Goal: Navigation & Orientation: Find specific page/section

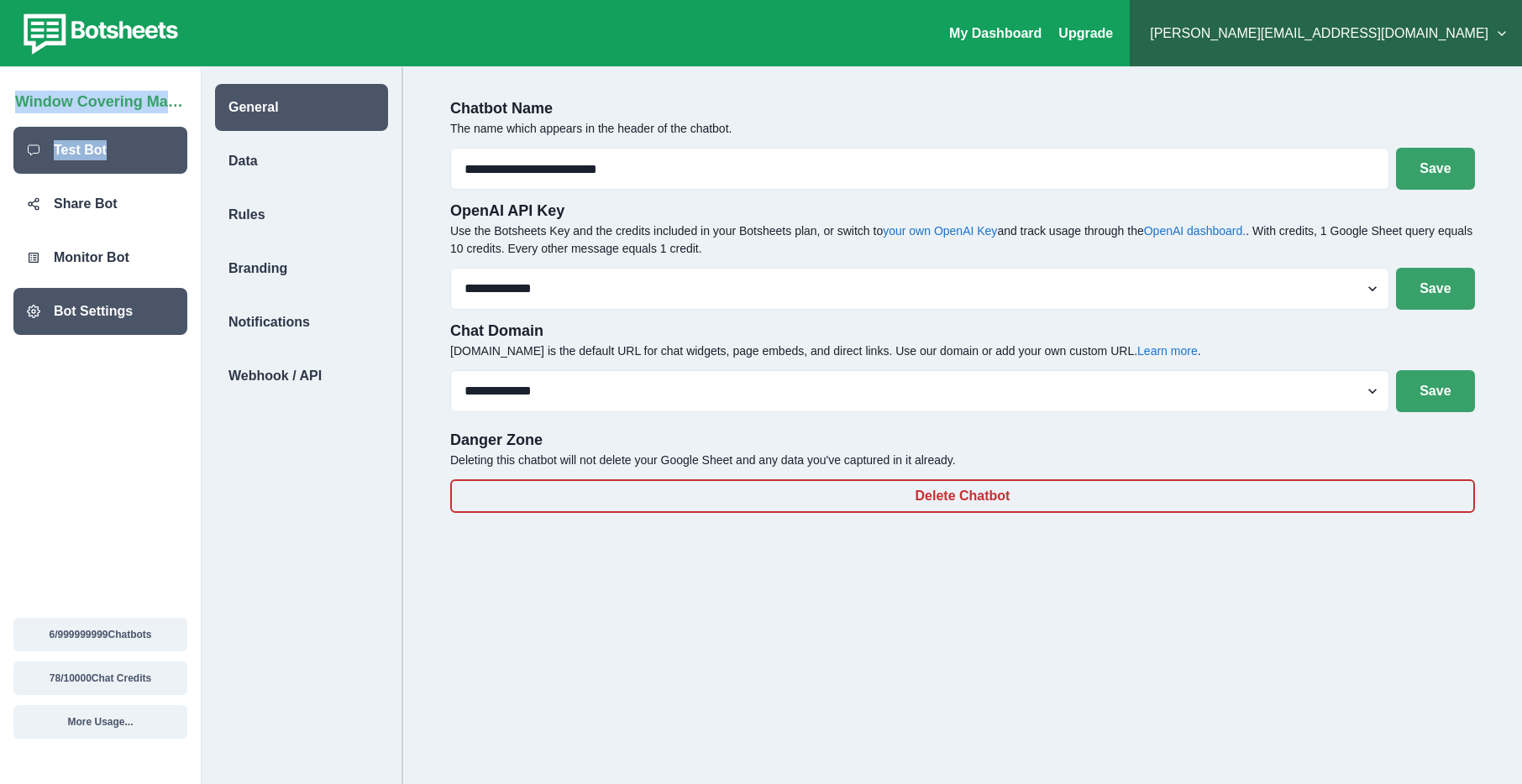
drag, startPoint x: 3, startPoint y: 102, endPoint x: 73, endPoint y: 163, distance: 92.8
click at [73, 163] on div "Window Covering Matchmaker Test Bot Share Bot Monitor Bot Bot Settings 6 / 9999…" at bounding box center [101, 426] width 202 height 717
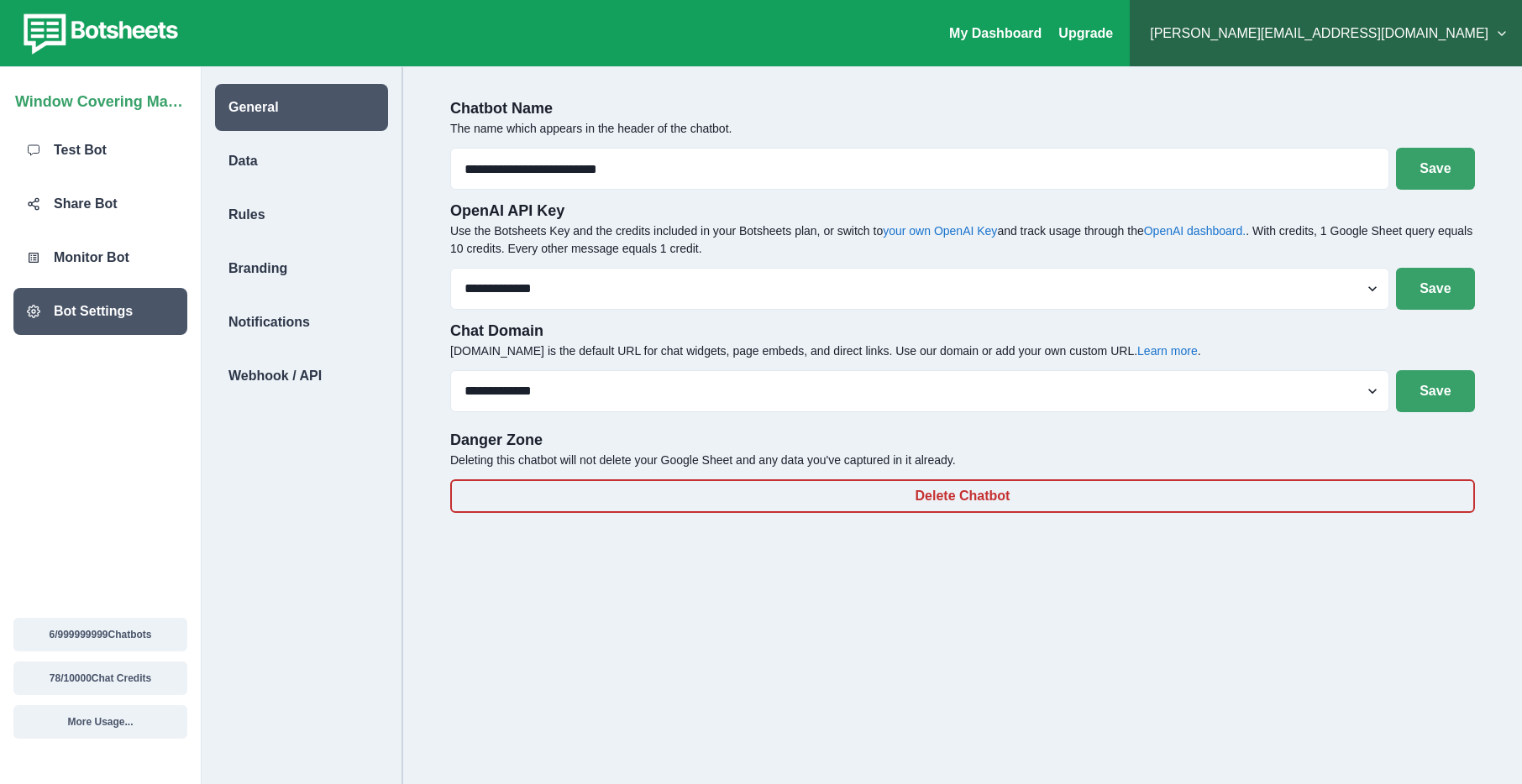
click at [623, 102] on p "Chatbot Name" at bounding box center [963, 109] width 1025 height 23
click at [263, 165] on div "Data" at bounding box center [301, 161] width 173 height 47
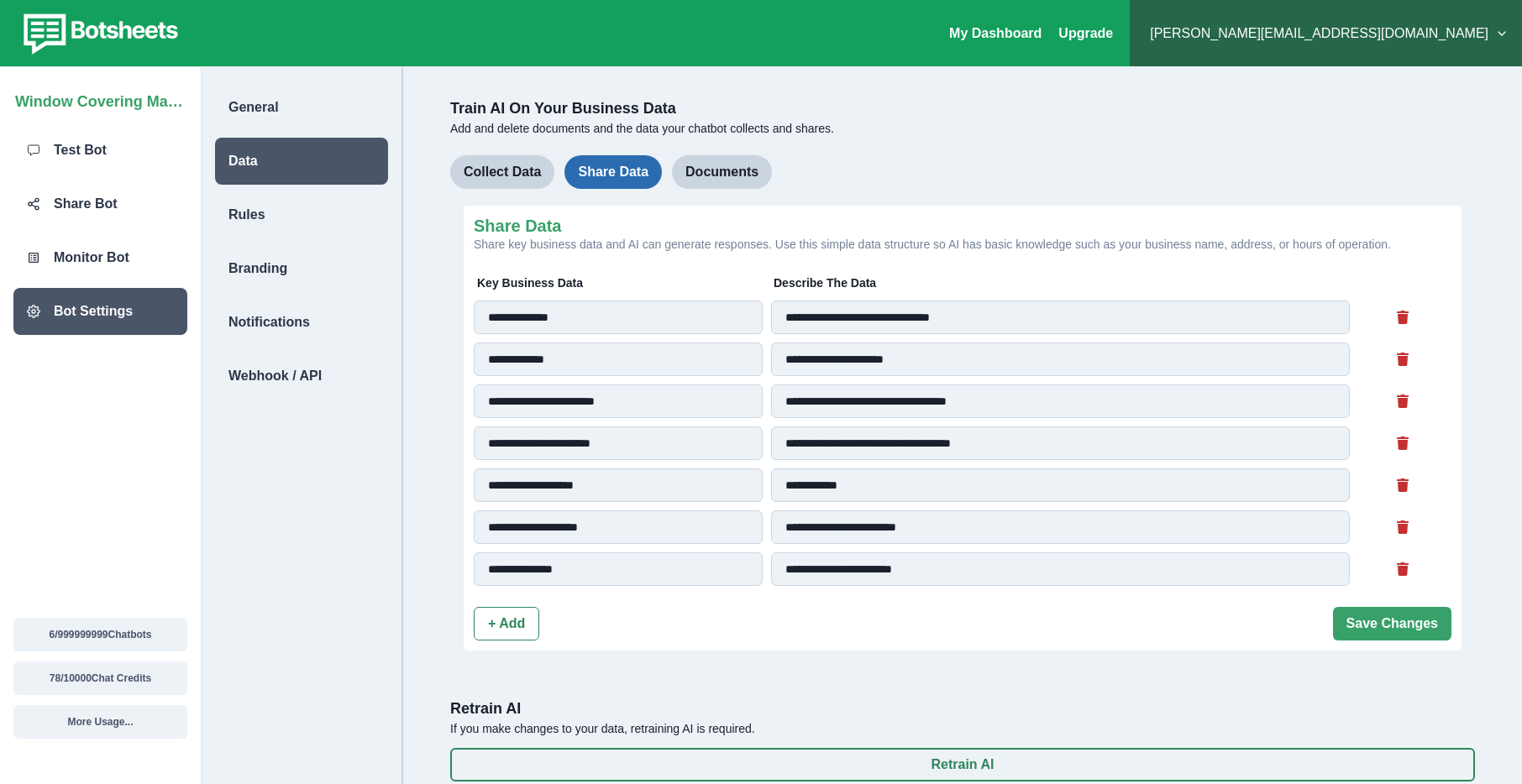
click at [650, 177] on button "Share Data" at bounding box center [614, 173] width 97 height 34
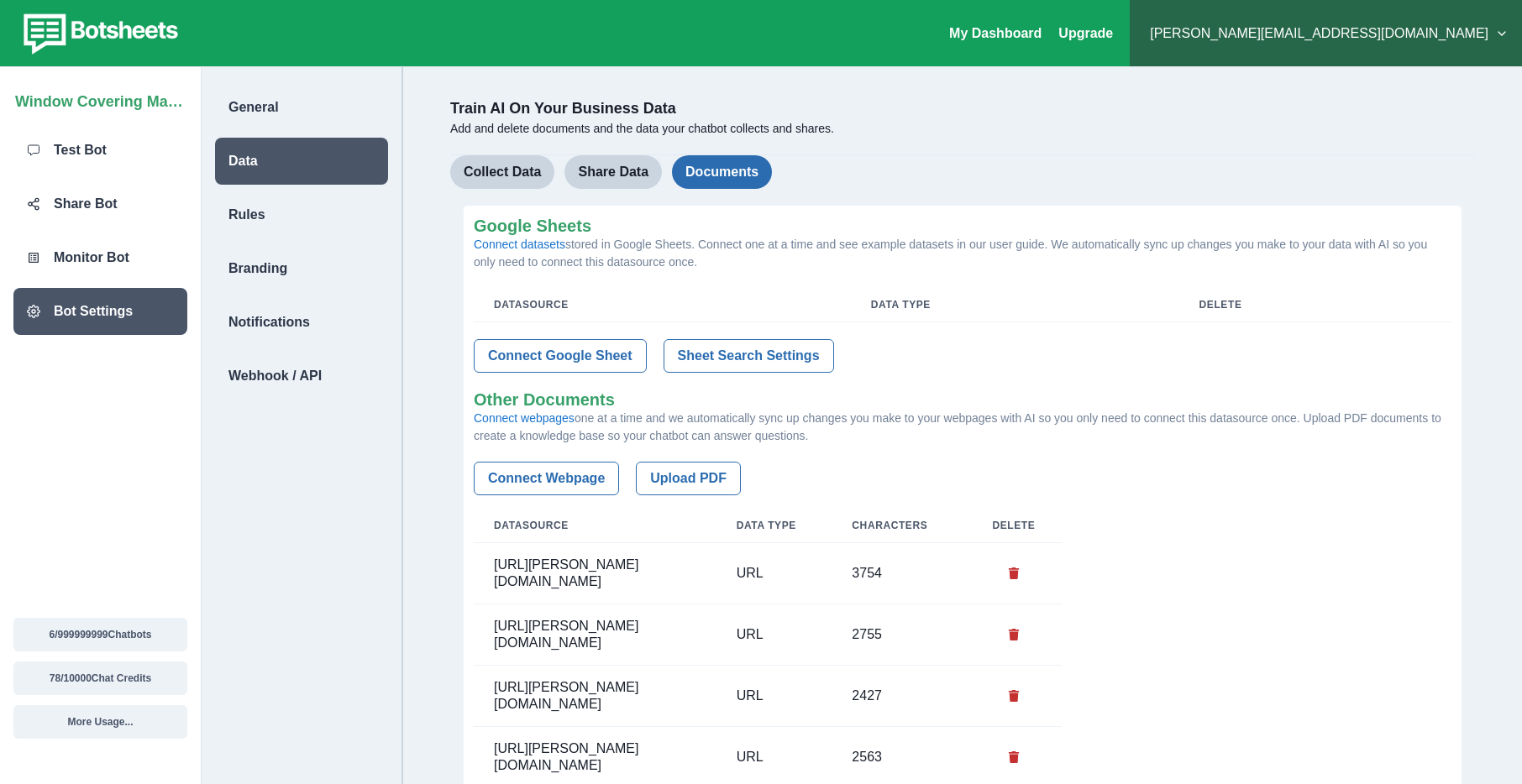
click at [752, 173] on button "Documents" at bounding box center [722, 173] width 100 height 34
click at [237, 116] on p "General" at bounding box center [253, 107] width 50 height 20
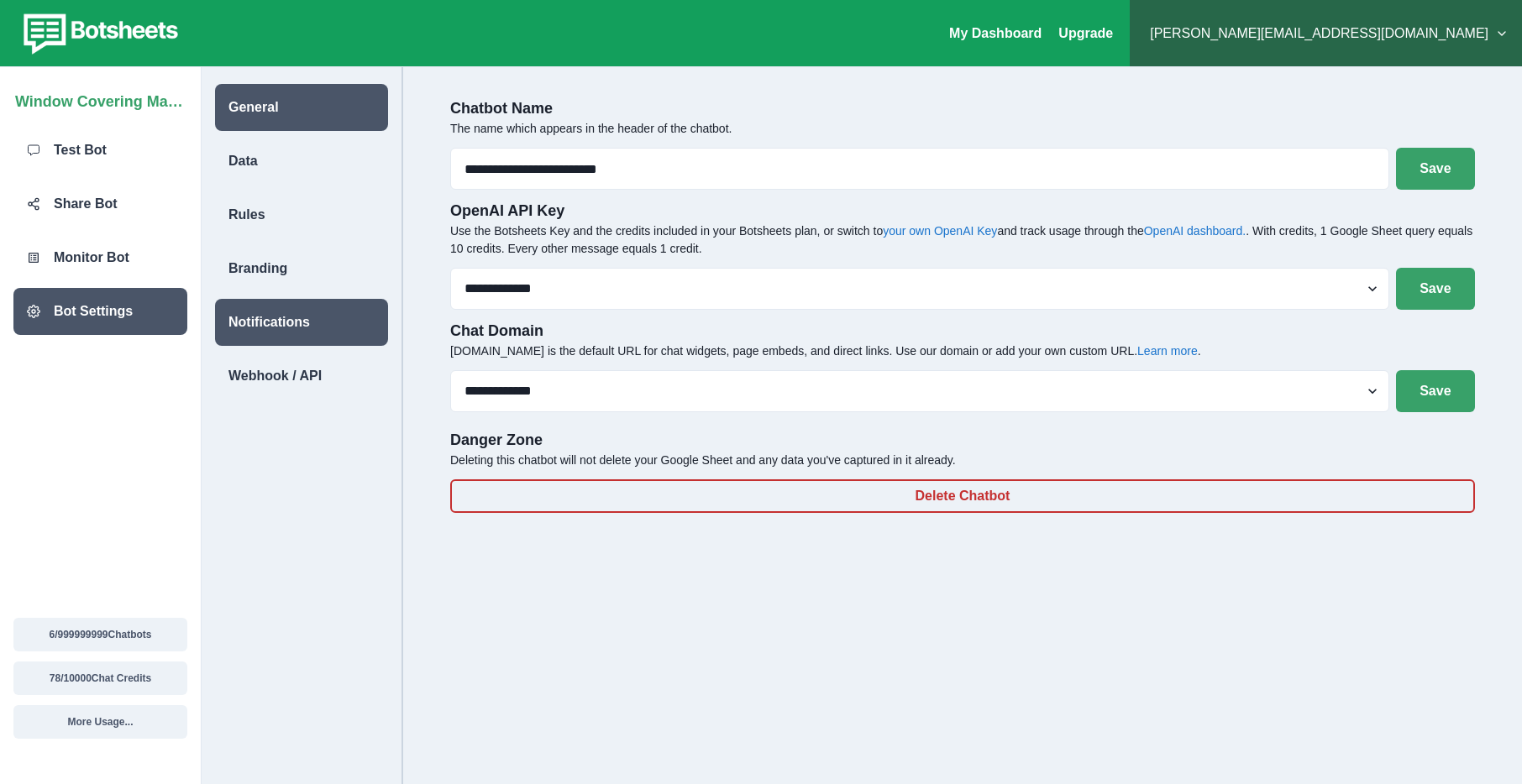
click at [247, 330] on p "Notifications" at bounding box center [269, 322] width 81 height 20
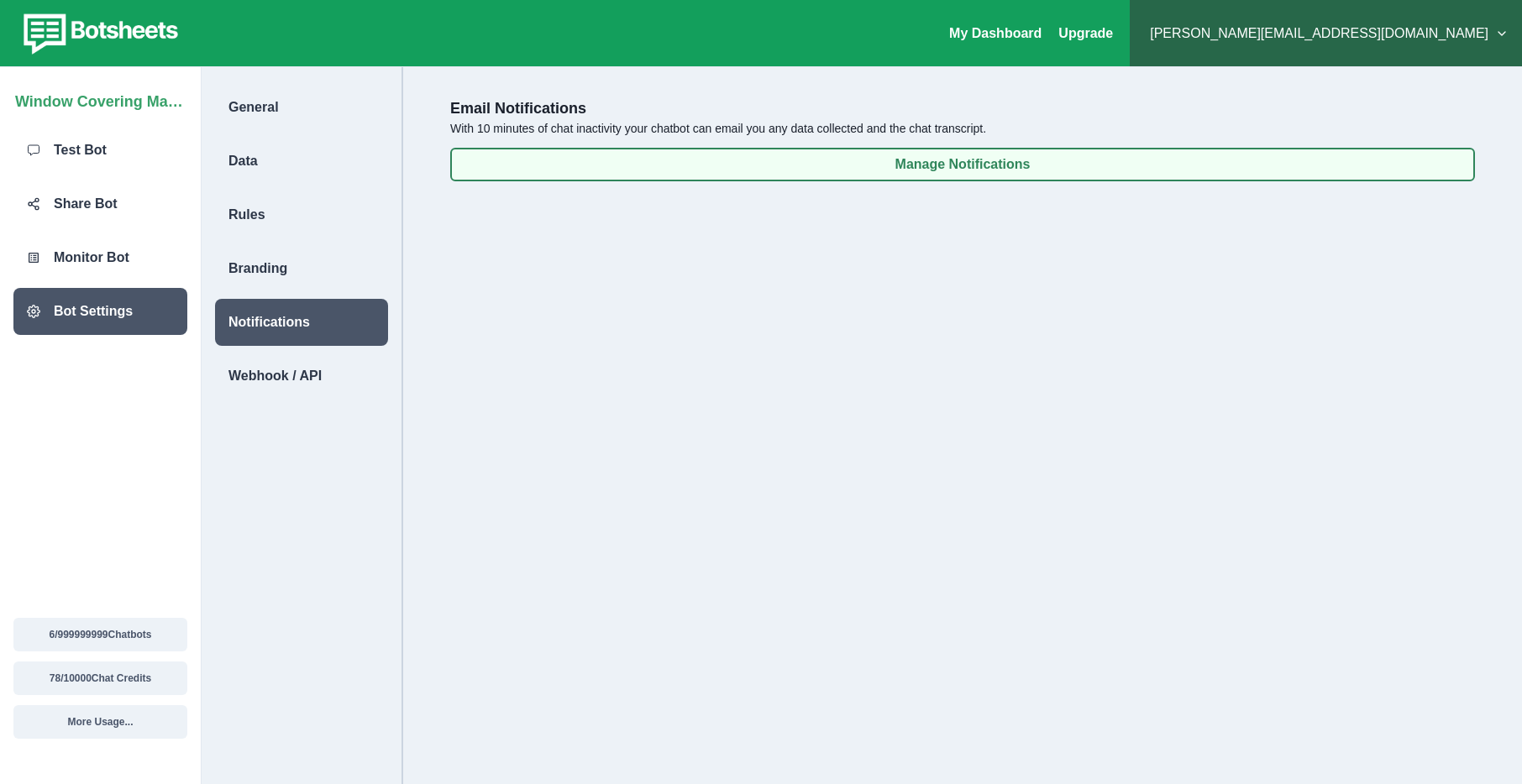
click at [924, 163] on button "Manage Notifications" at bounding box center [963, 165] width 1025 height 34
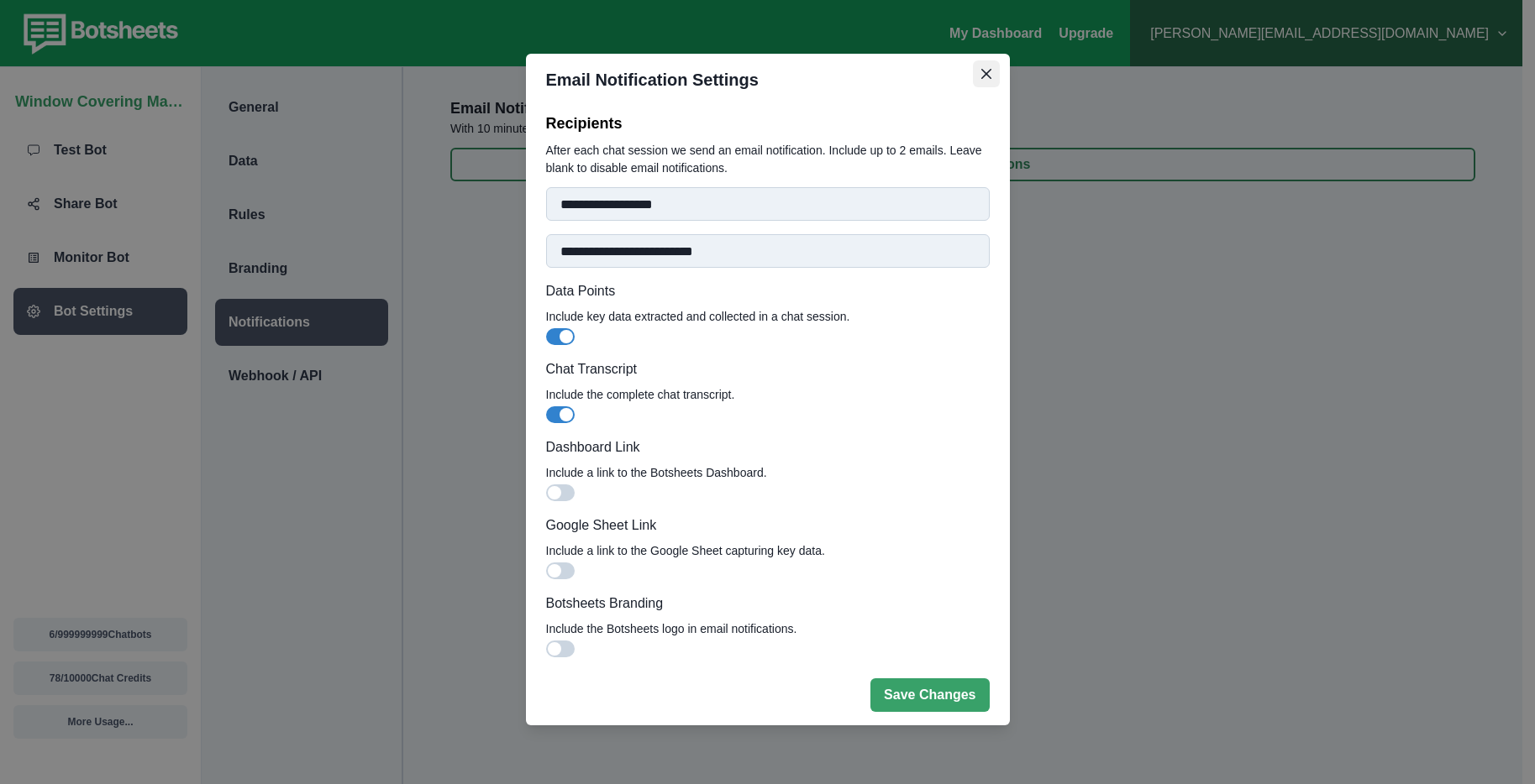
click at [986, 75] on icon "Close" at bounding box center [985, 73] width 10 height 10
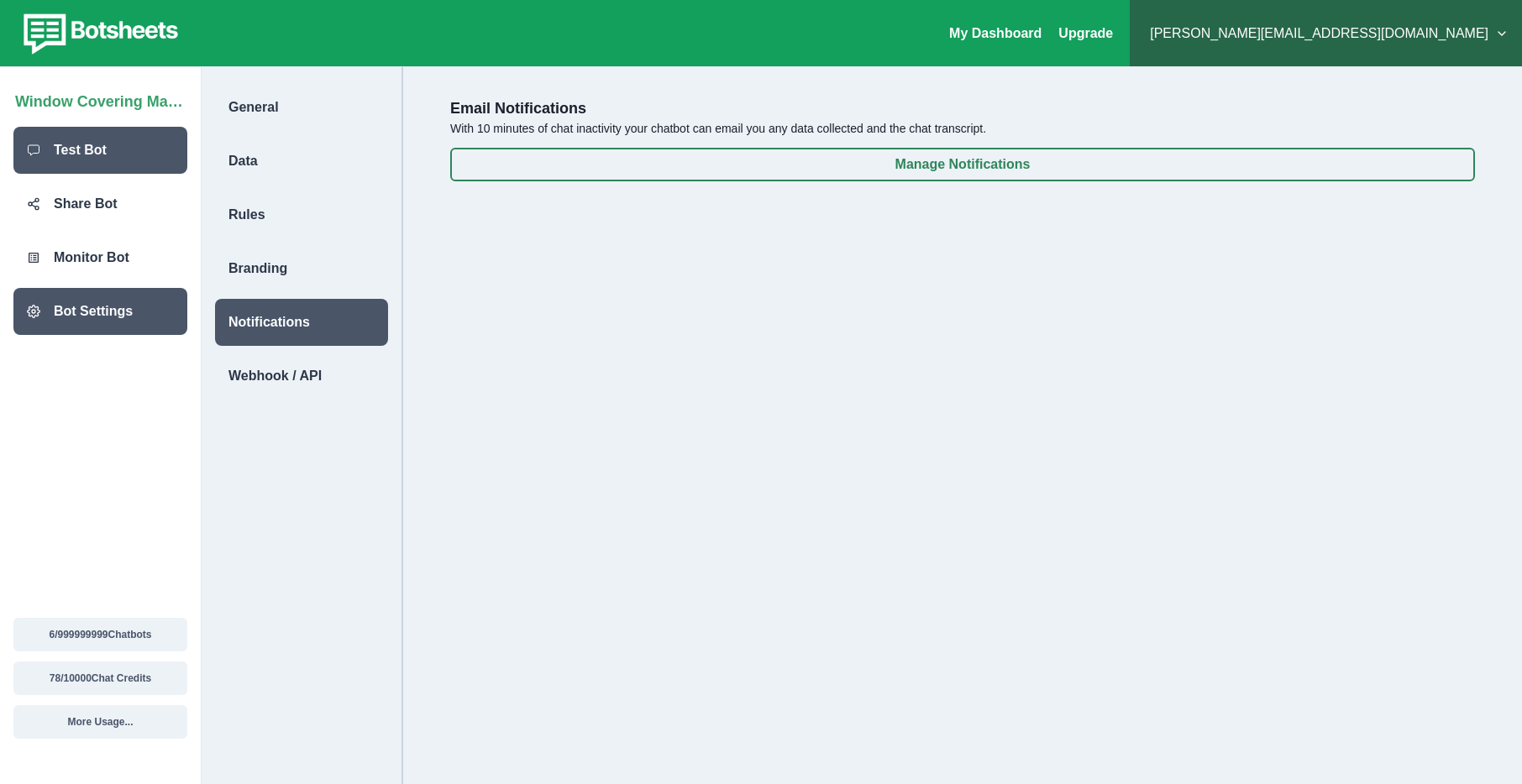
click at [73, 154] on p "Test Bot" at bounding box center [81, 150] width 53 height 20
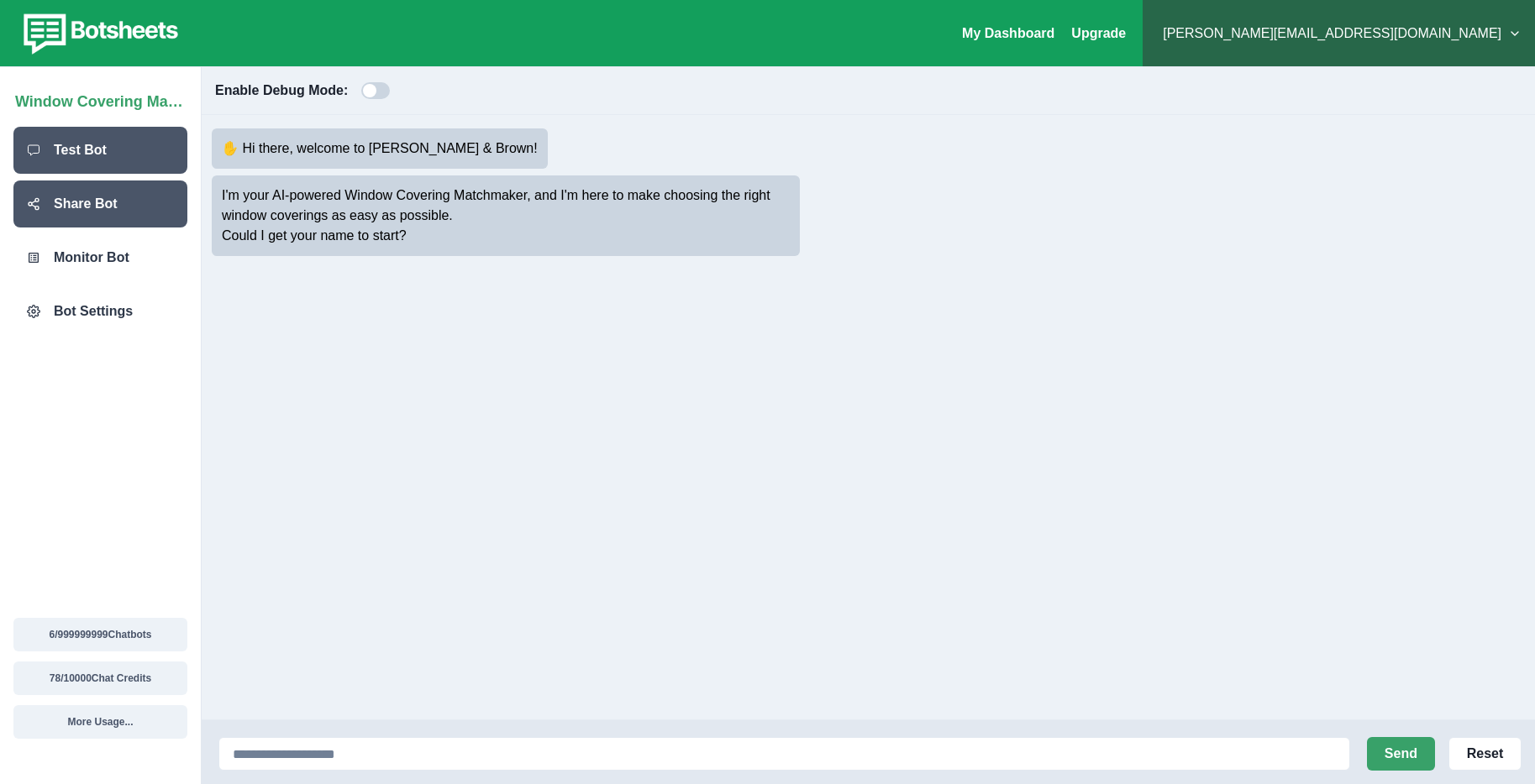
click at [73, 204] on p "Share Bot" at bounding box center [86, 204] width 64 height 20
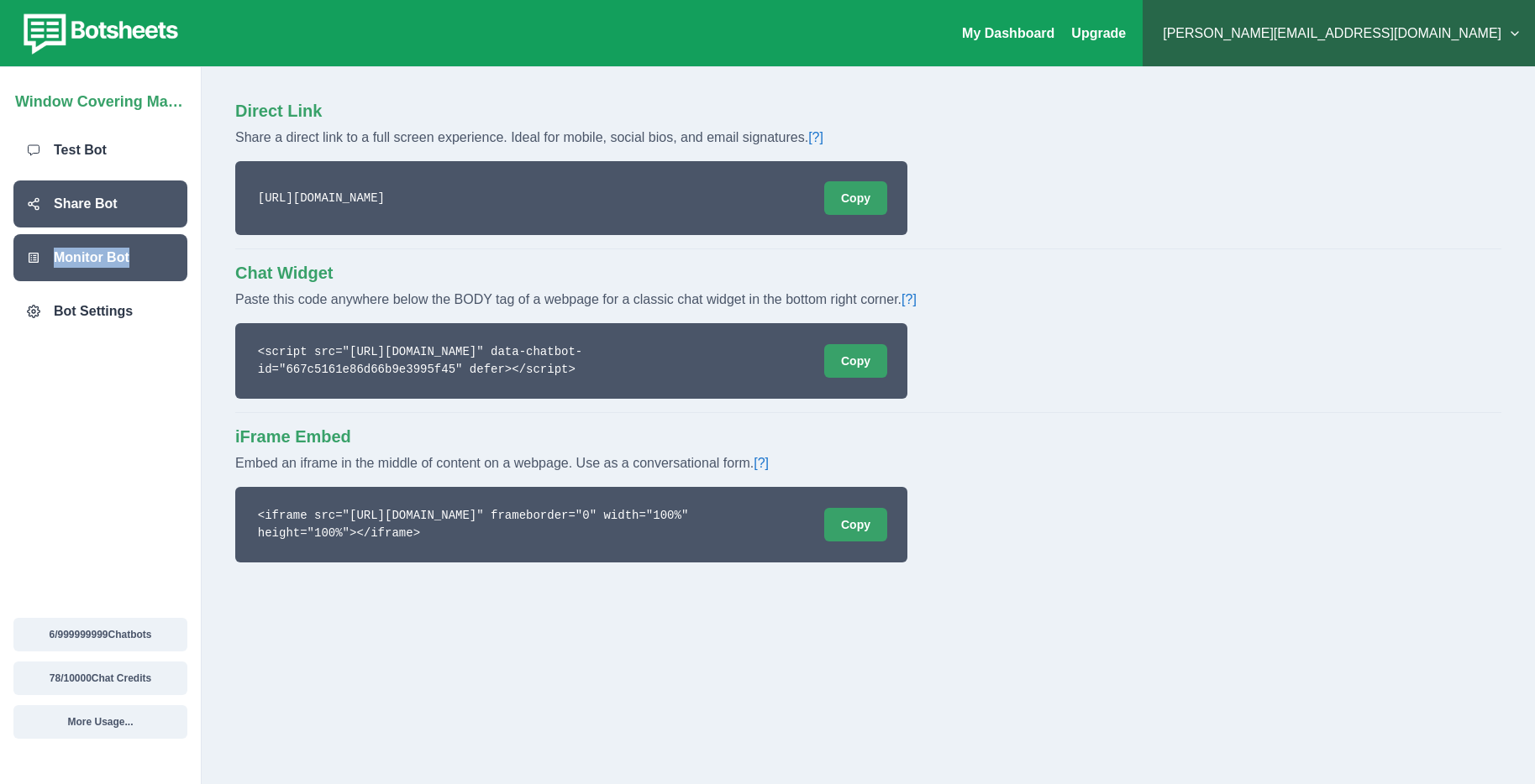
click at [79, 255] on p "Monitor Bot" at bounding box center [91, 257] width 75 height 20
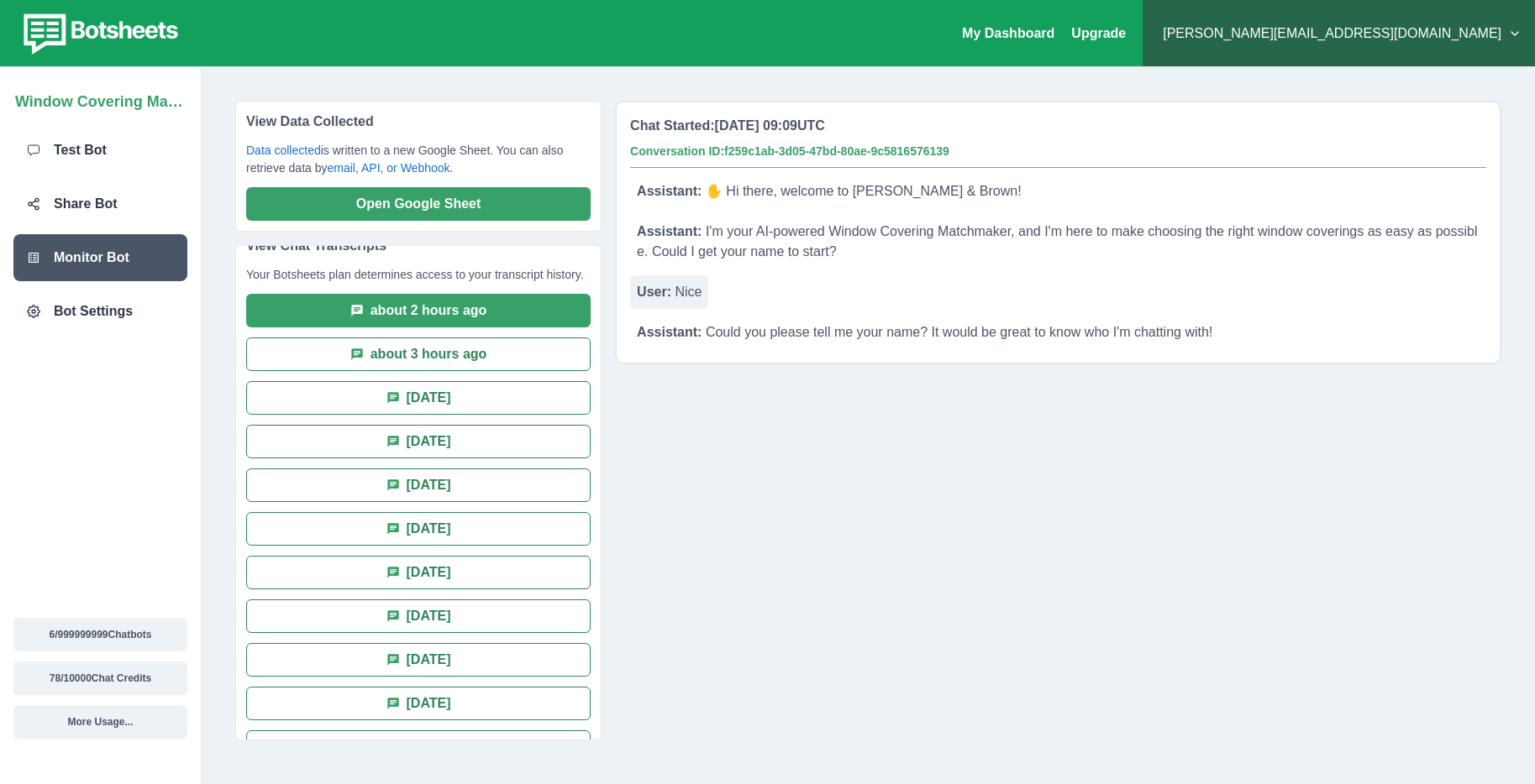
scroll to position [21, 0]
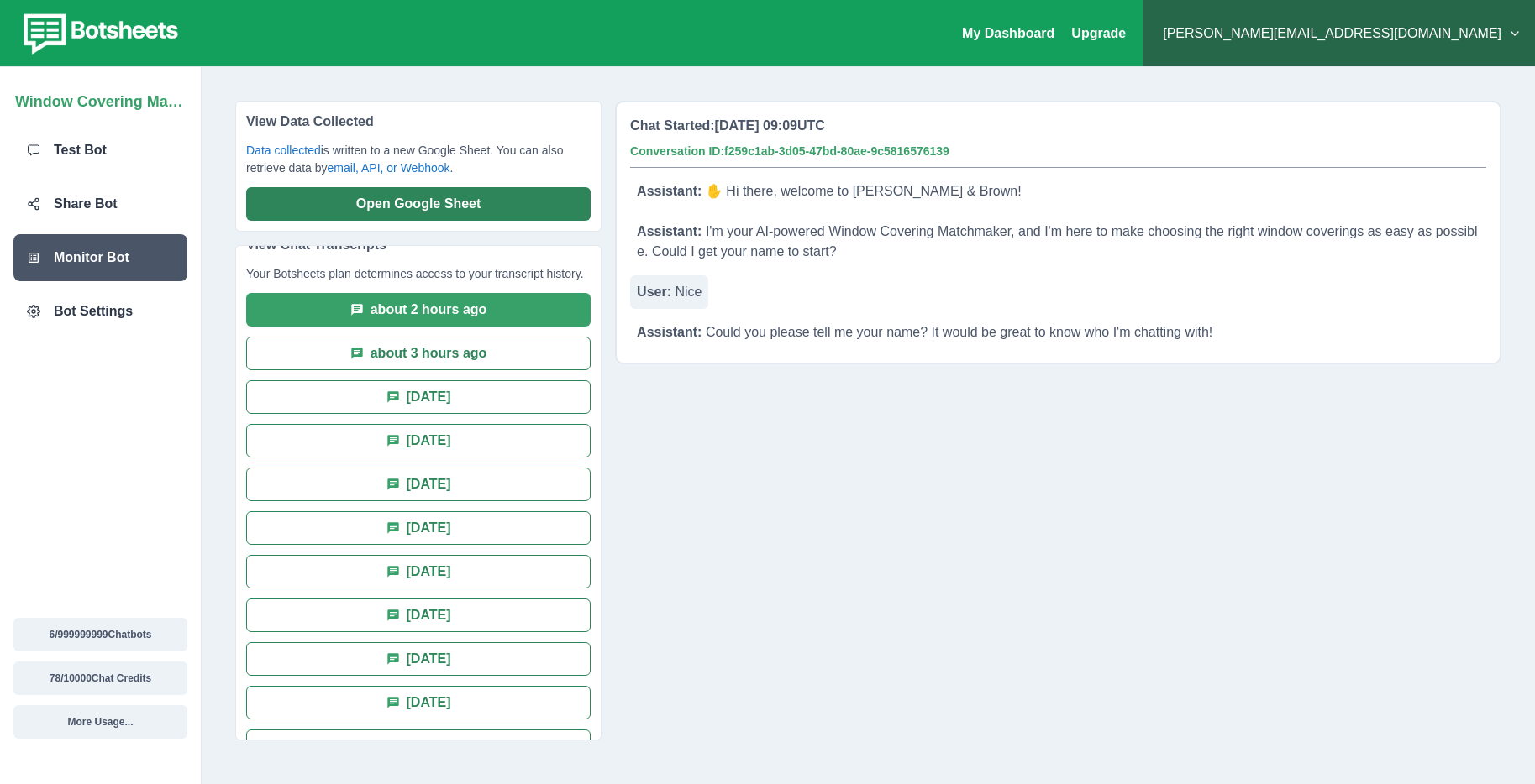
click at [445, 200] on button "Open Google Sheet" at bounding box center [418, 204] width 344 height 34
